Goal: Browse casually

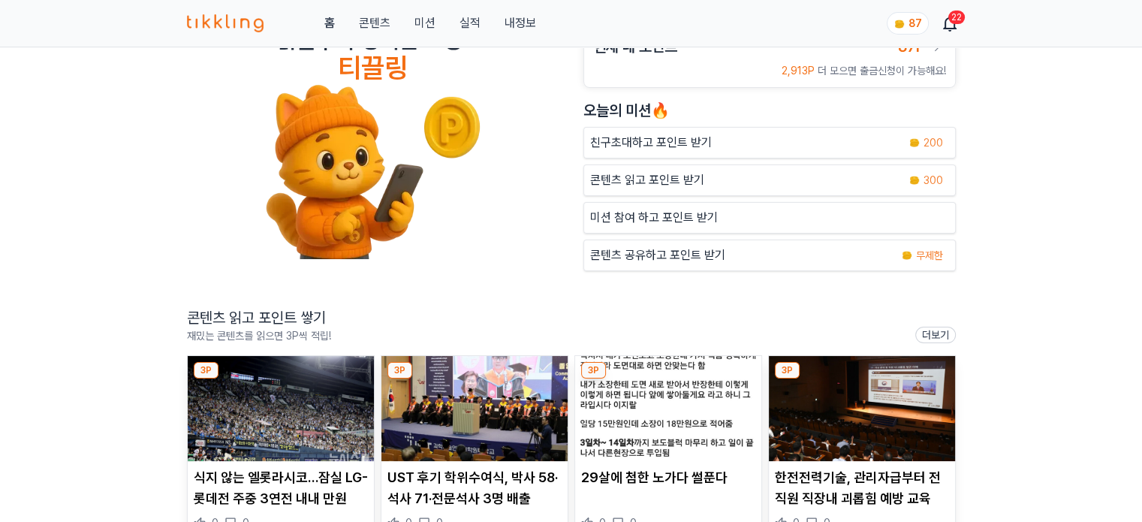
scroll to position [75, 0]
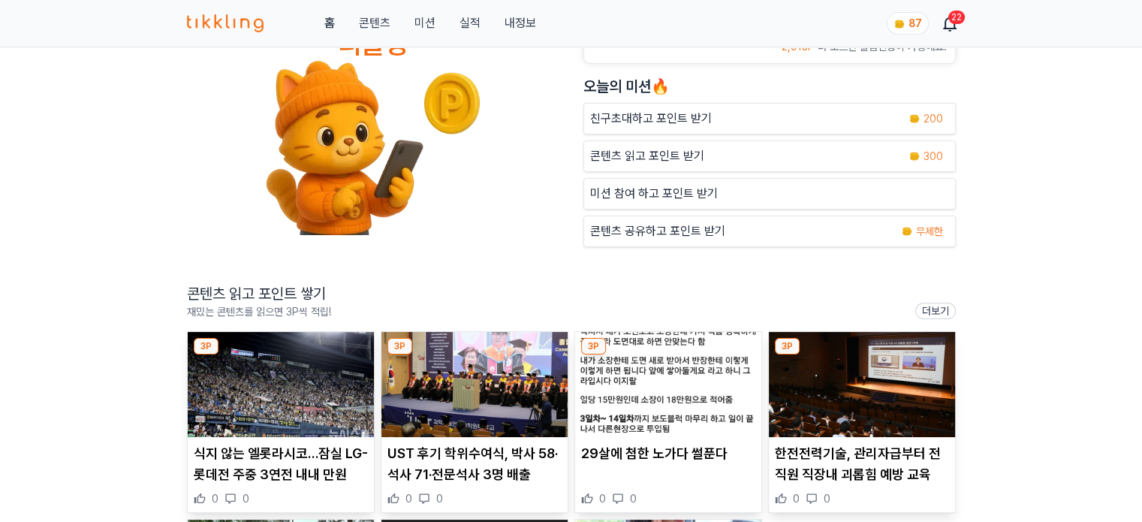
click at [305, 378] on img at bounding box center [281, 384] width 186 height 105
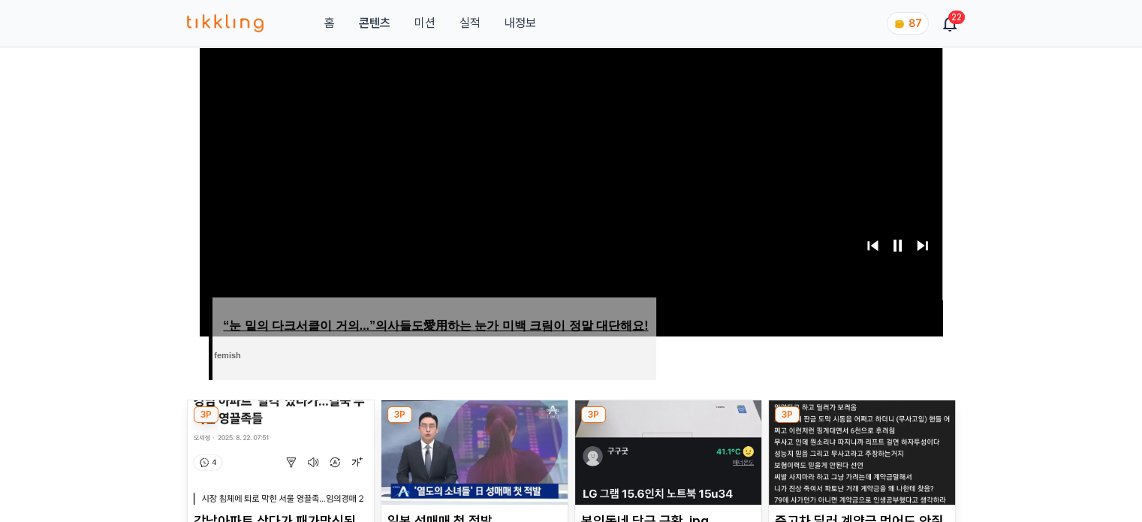
scroll to position [450, 0]
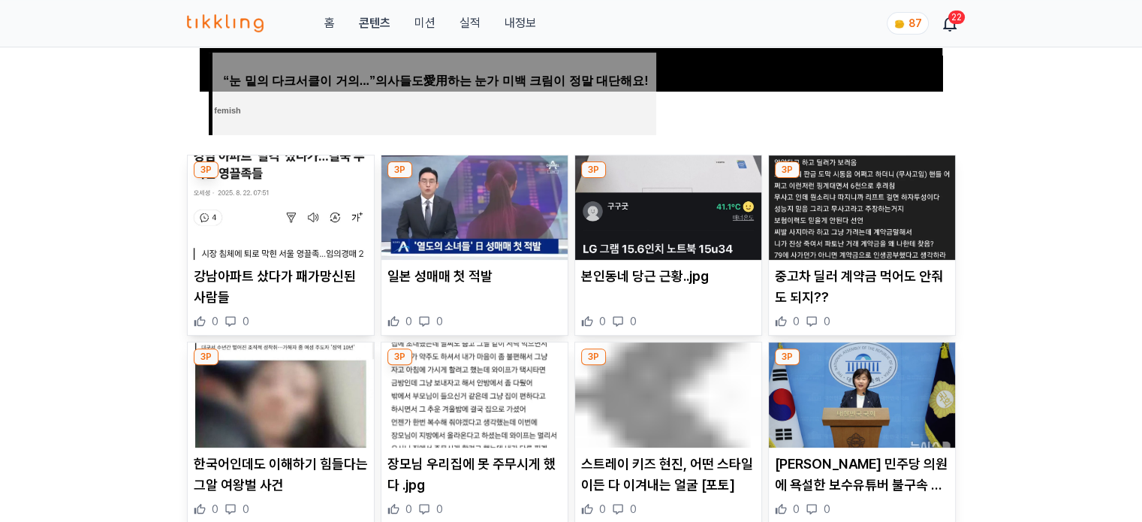
click at [505, 235] on img at bounding box center [474, 207] width 186 height 105
